Goal: Complete application form: Complete application form

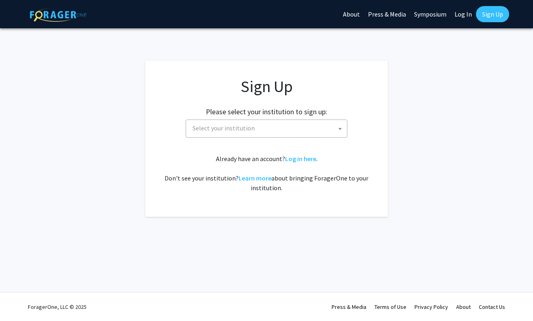
click at [283, 124] on span "Select your institution" at bounding box center [268, 128] width 158 height 17
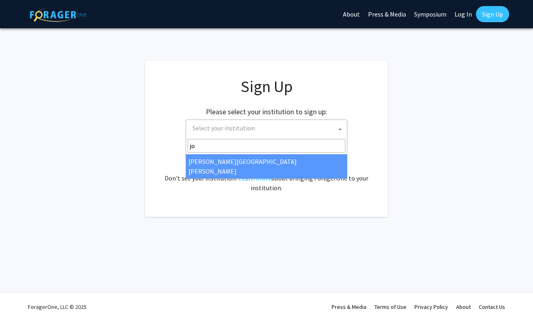
type input "joh"
select select "1"
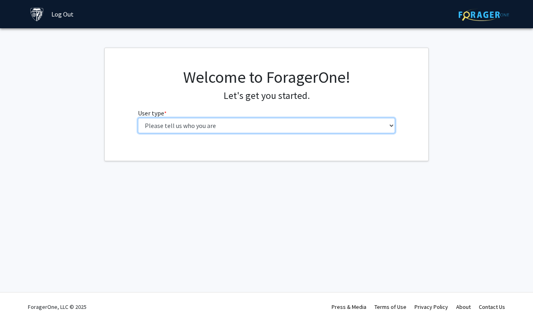
select select "2: masters"
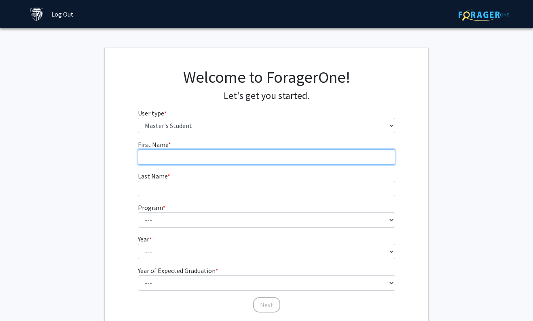
click at [297, 157] on input "First Name * required" at bounding box center [266, 157] width 257 height 15
type input "Kunal"
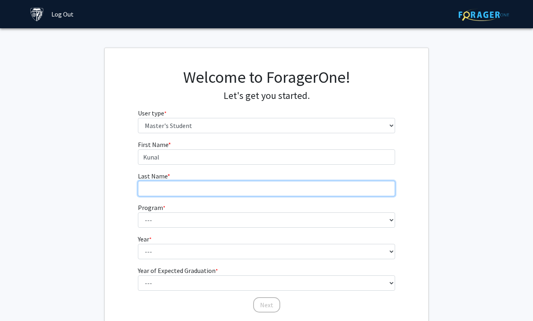
click at [281, 192] on input "Last Name * required" at bounding box center [266, 188] width 257 height 15
type input "[PERSON_NAME]"
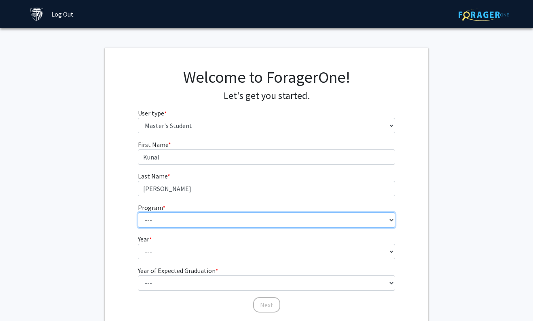
select select "87: 72"
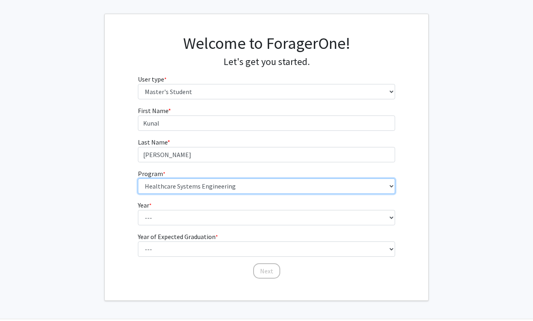
scroll to position [60, 0]
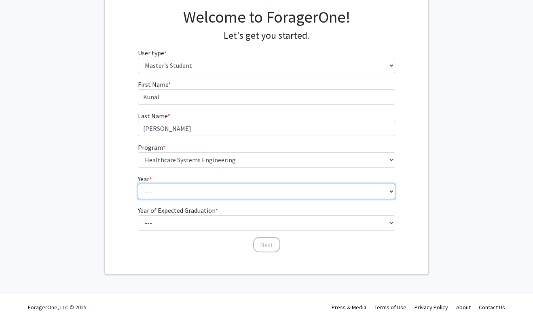
select select "1: first_year"
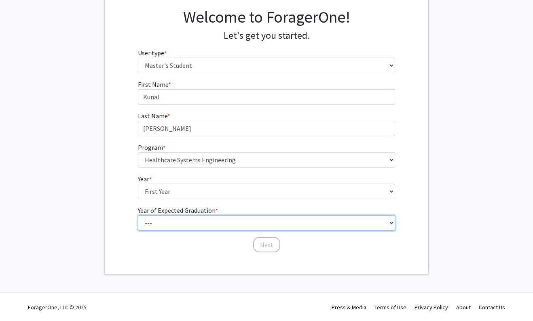
select select "3: 2027"
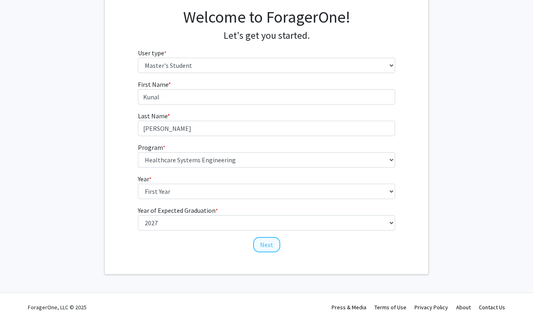
click at [268, 245] on button "Next" at bounding box center [266, 244] width 27 height 15
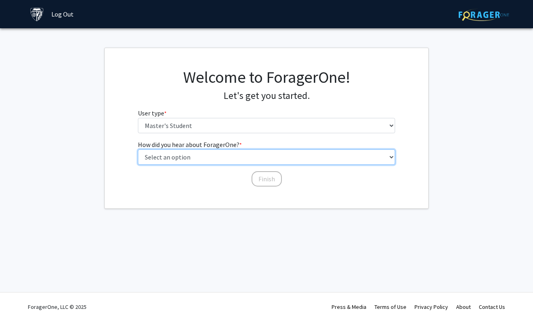
select select "3: university_website"
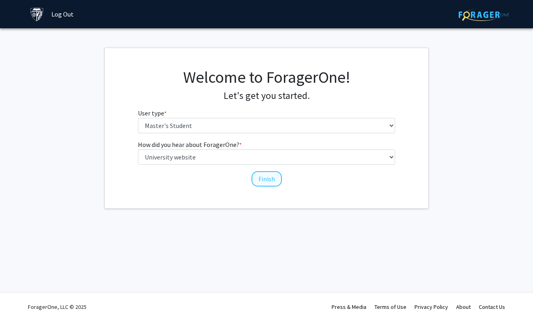
click at [268, 179] on button "Finish" at bounding box center [266, 178] width 30 height 15
